Goal: Task Accomplishment & Management: Use online tool/utility

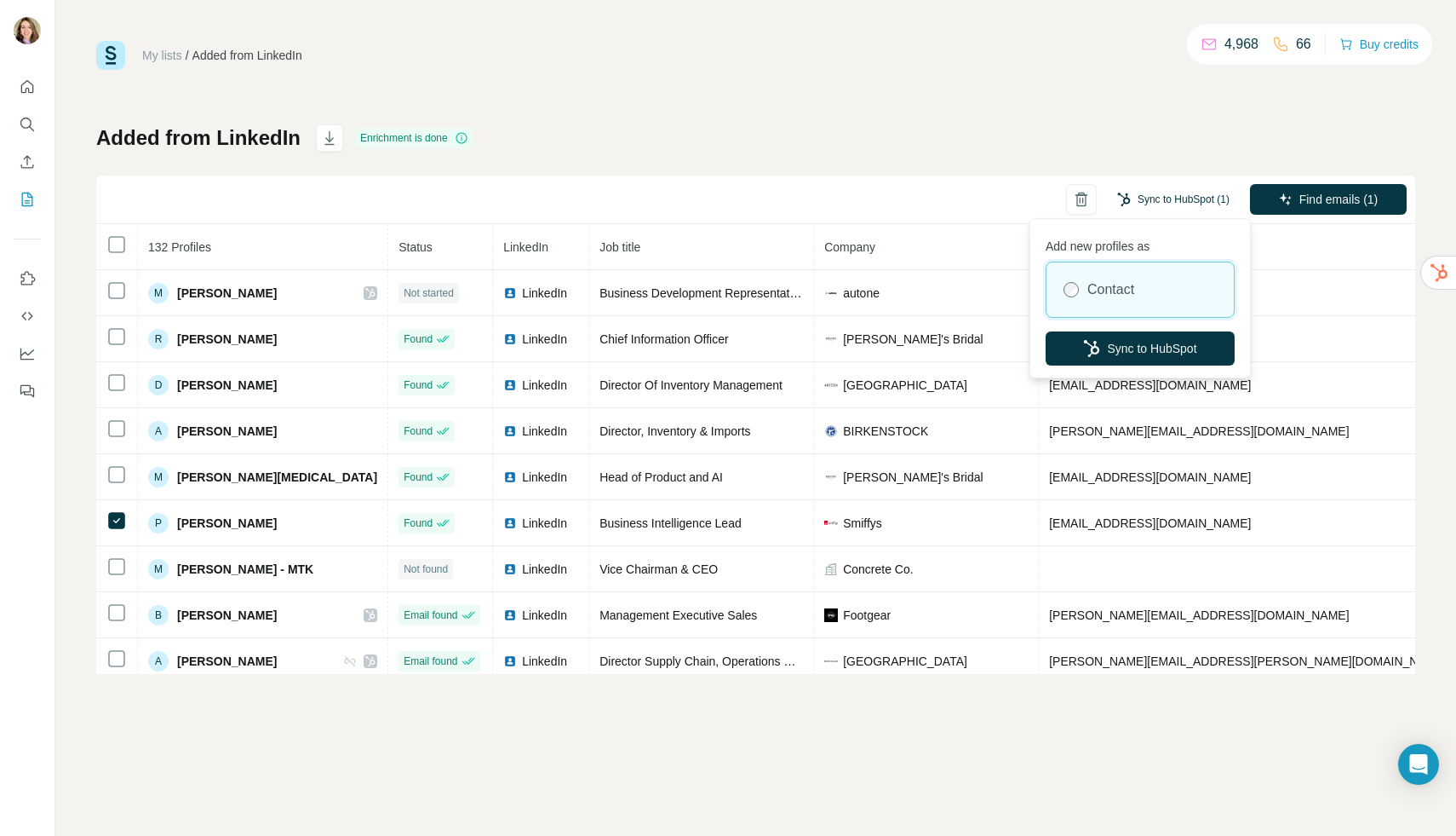
click at [1193, 194] on button "Sync to HubSpot (1)" at bounding box center [1173, 199] width 137 height 26
click at [1181, 340] on button "Sync to HubSpot" at bounding box center [1139, 348] width 189 height 34
